Goal: Navigation & Orientation: Find specific page/section

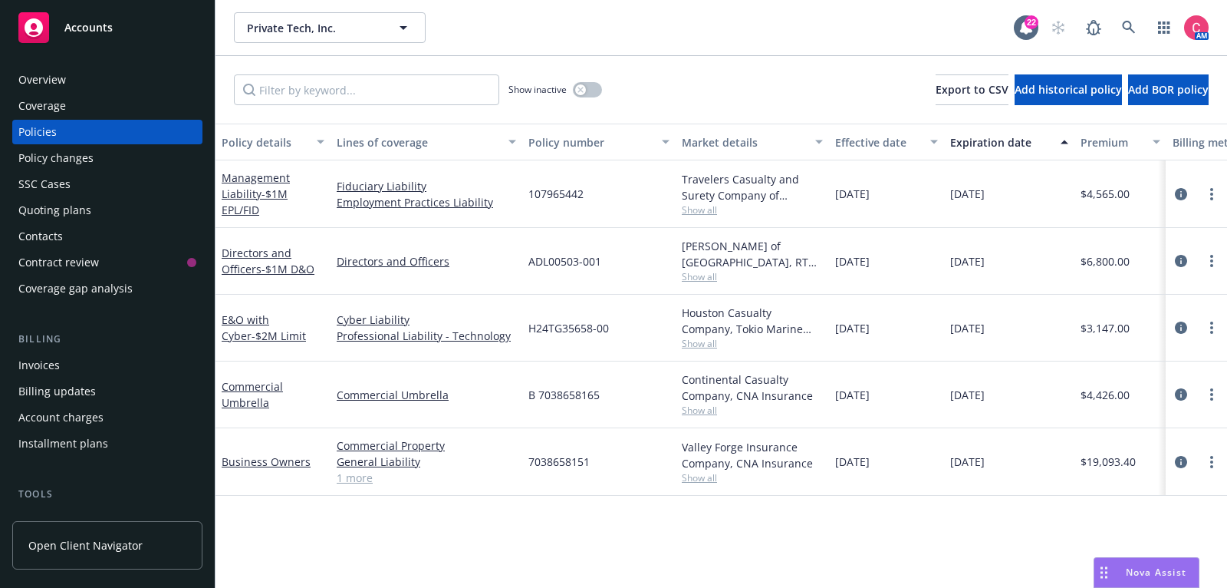
click at [117, 33] on div "Accounts" at bounding box center [107, 27] width 178 height 31
